Goal: Find specific page/section: Find specific page/section

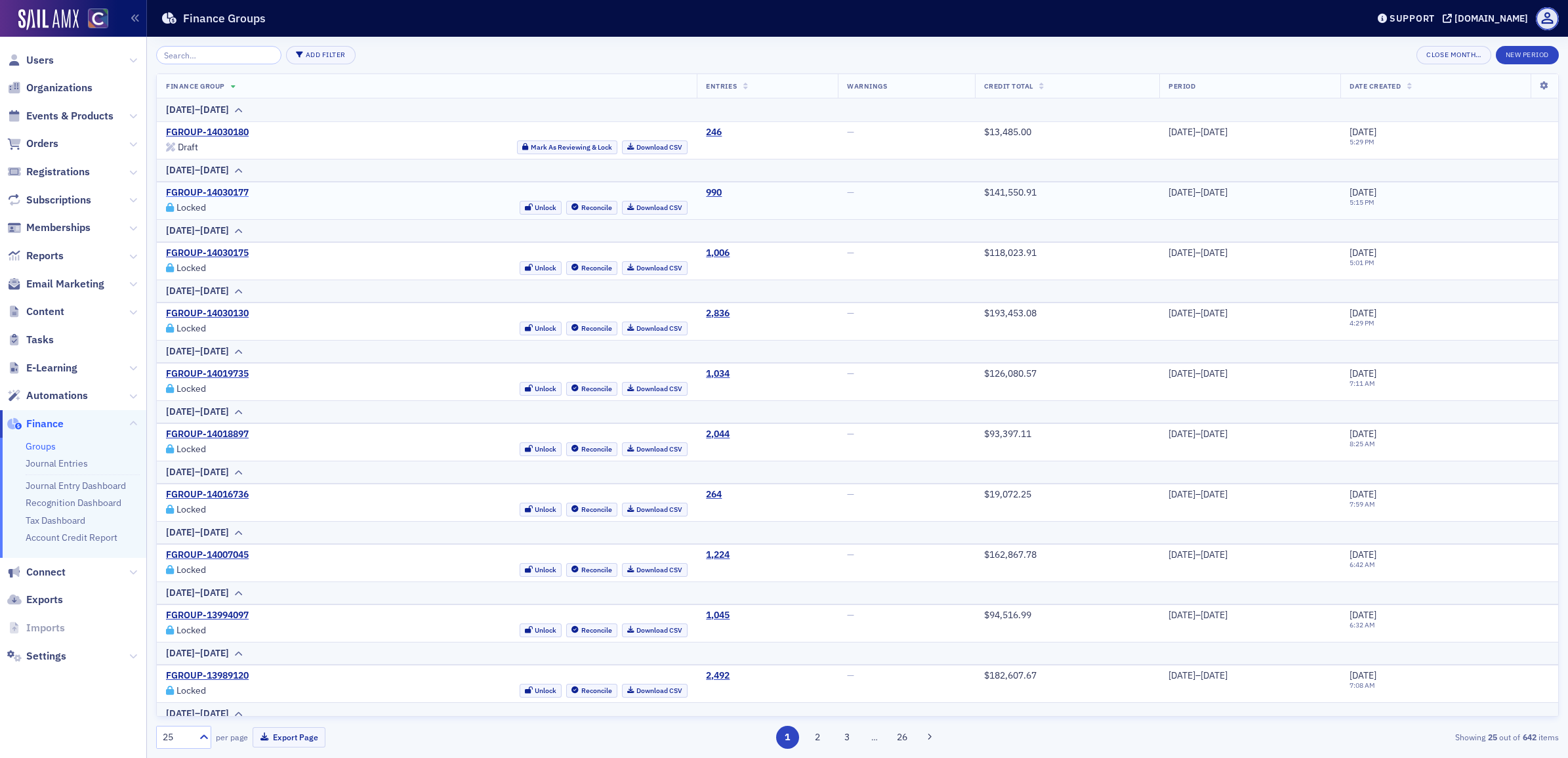
click at [205, 192] on link "FGROUP-14030177" at bounding box center [208, 193] width 83 height 12
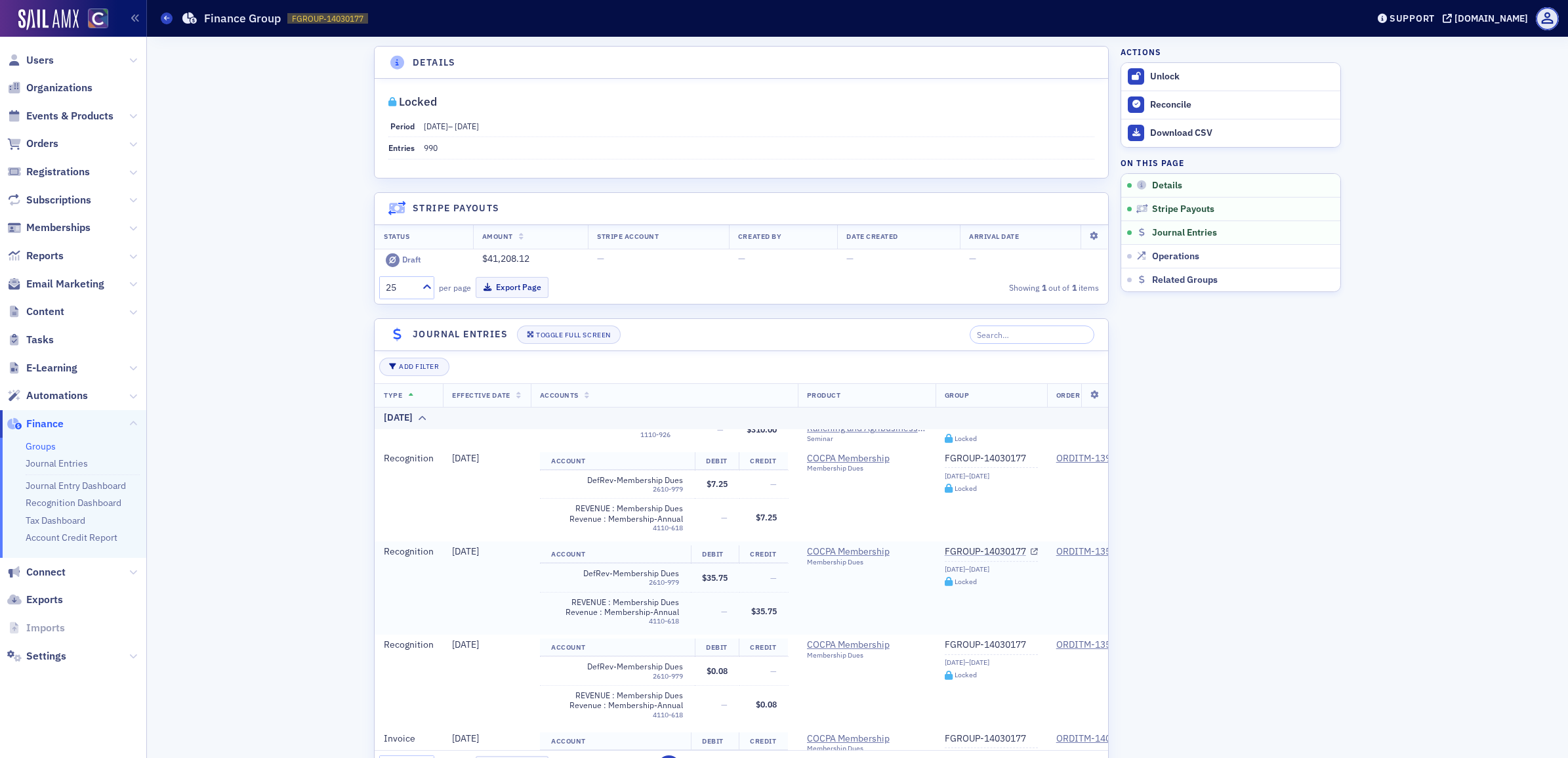
scroll to position [2164, 0]
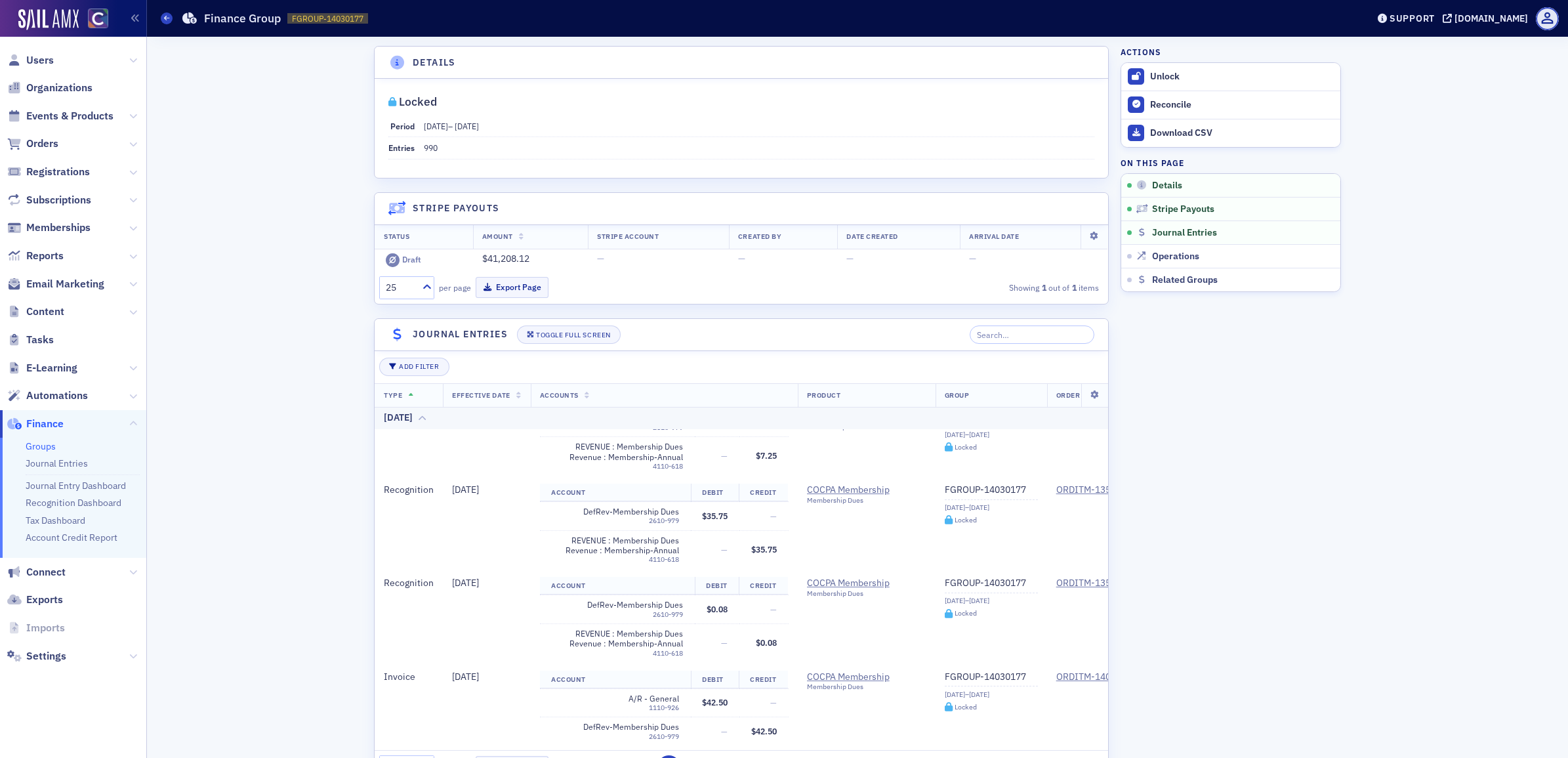
click at [424, 419] on div "[DATE]" at bounding box center [864, 418] width 962 height 14
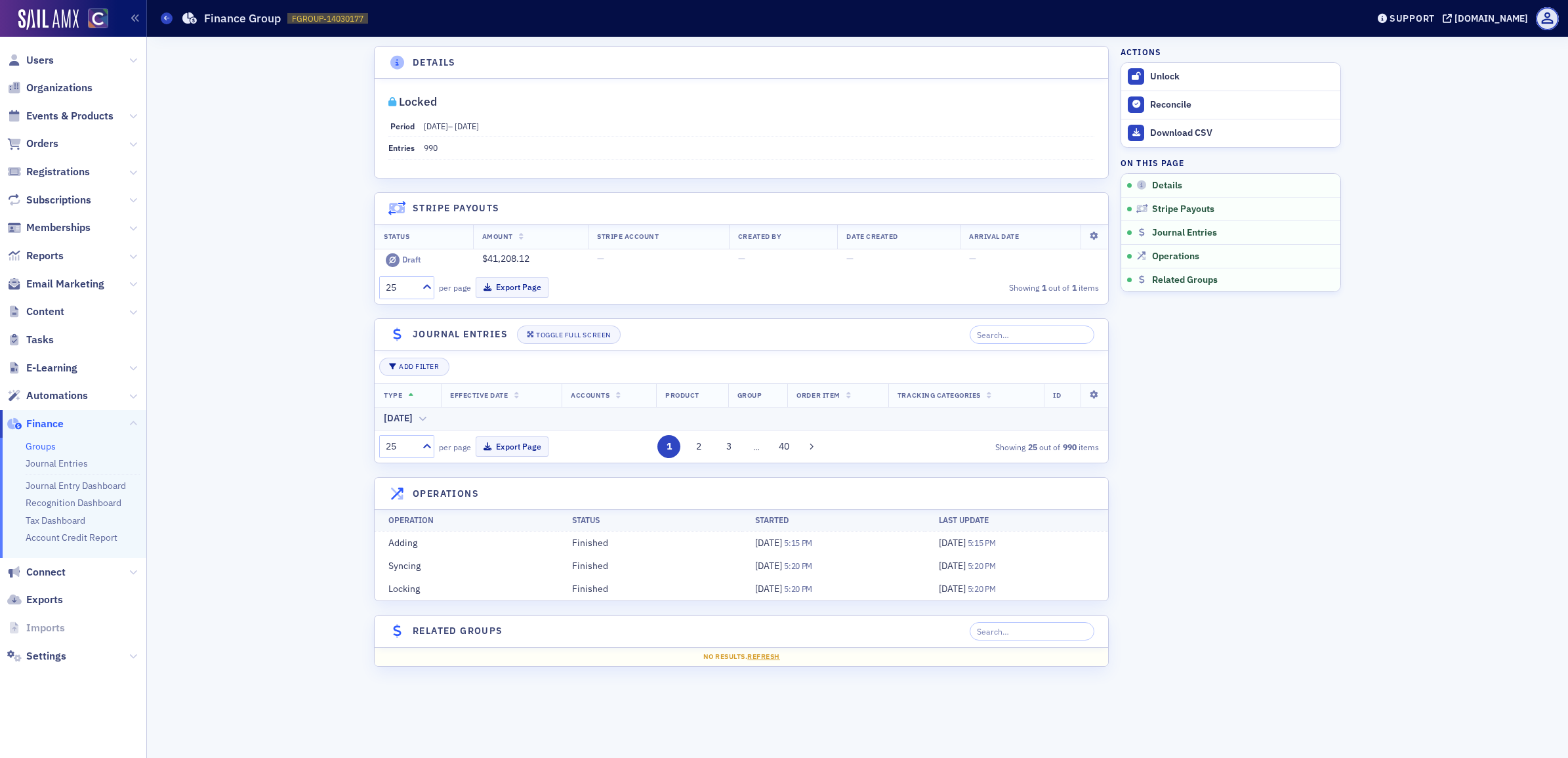
click at [427, 417] on icon at bounding box center [422, 419] width 10 height 8
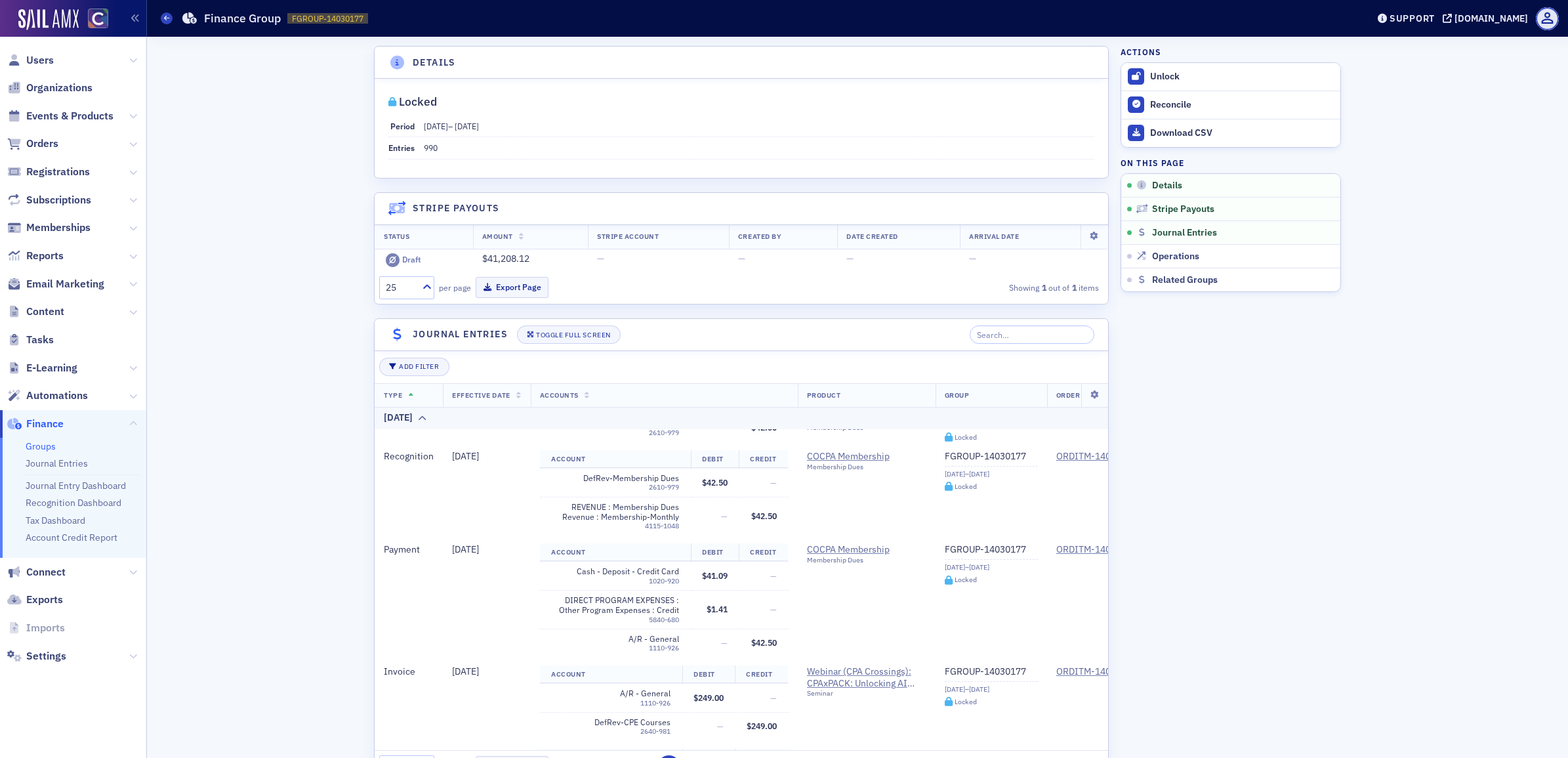
scroll to position [277, 0]
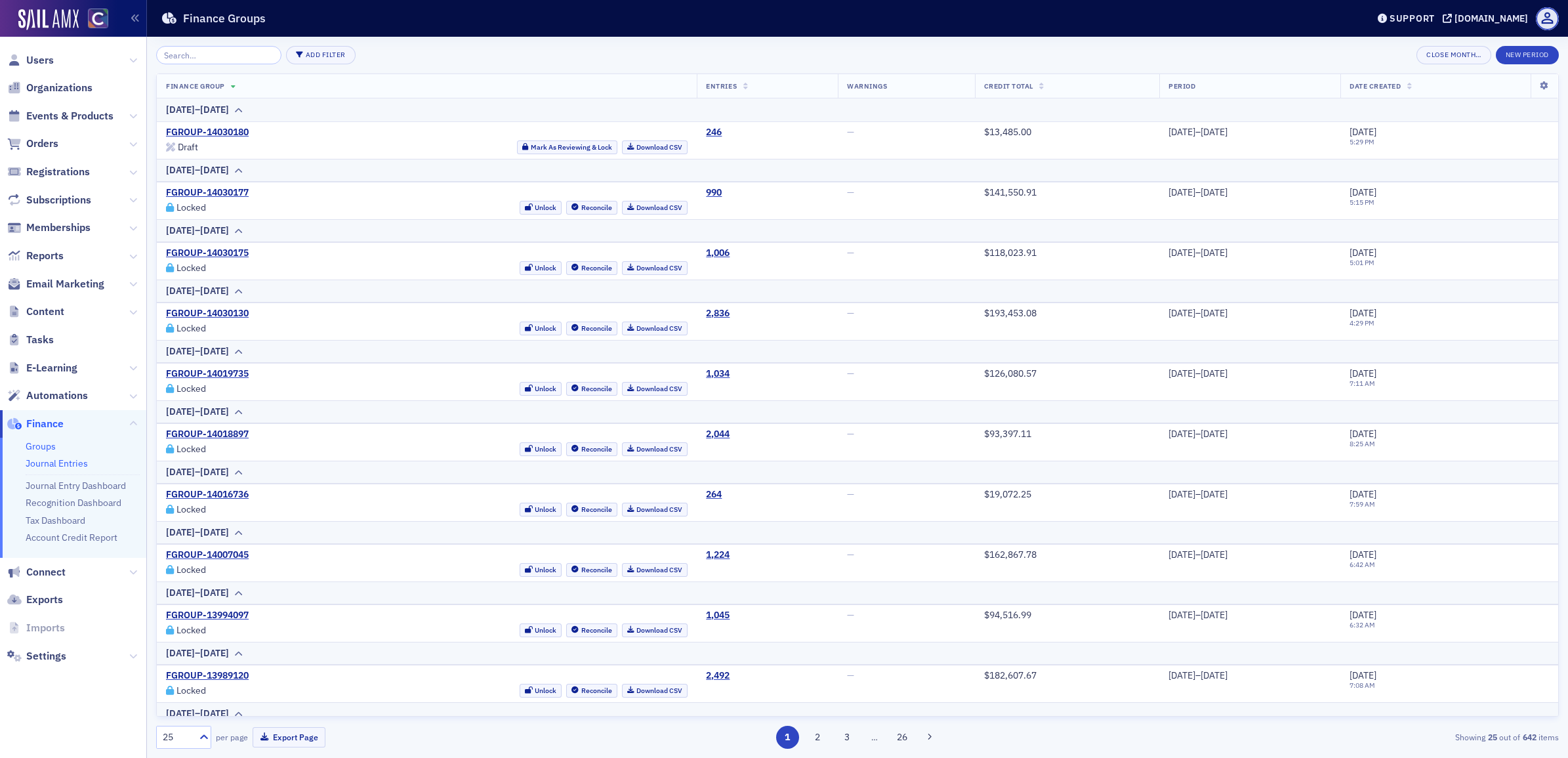
click at [69, 461] on link "Journal Entries" at bounding box center [57, 463] width 62 height 12
